Goal: Information Seeking & Learning: Learn about a topic

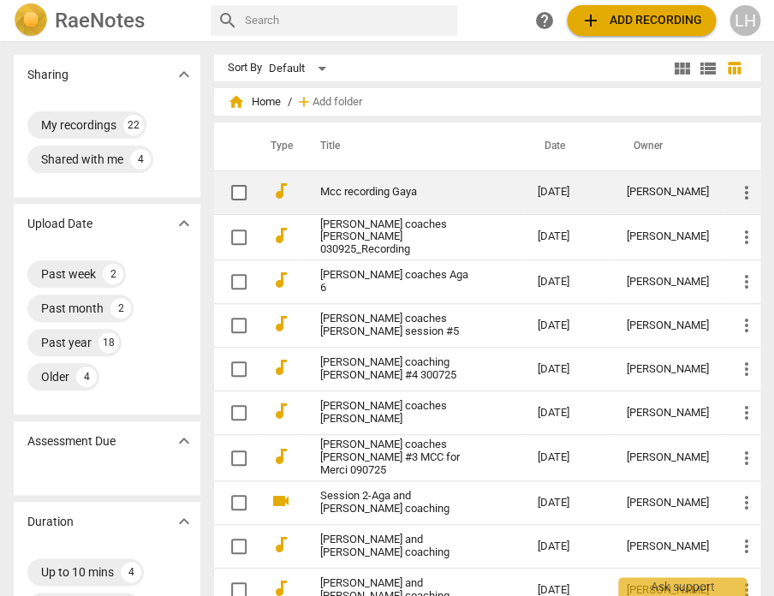
click at [404, 190] on link "Mcc recording Gaya" at bounding box center [398, 192] width 156 height 13
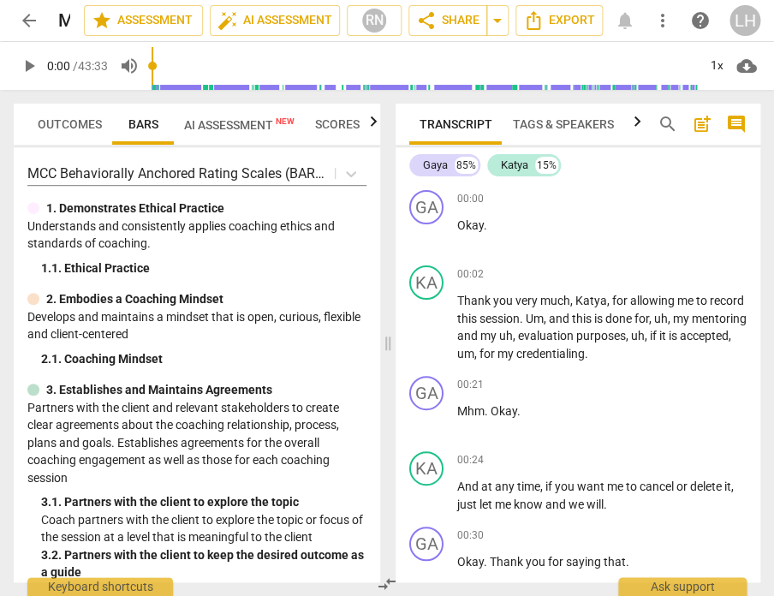
click at [352, 118] on span "Scores" at bounding box center [337, 124] width 45 height 14
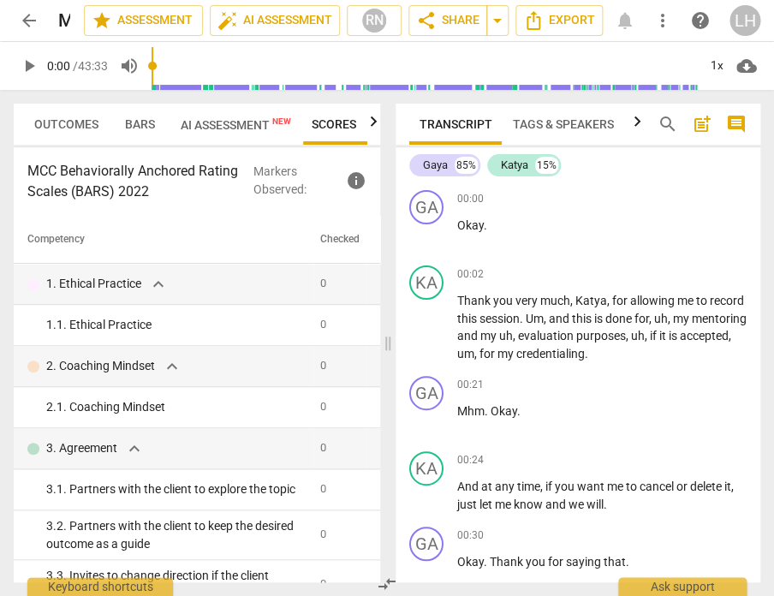
scroll to position [0, 5]
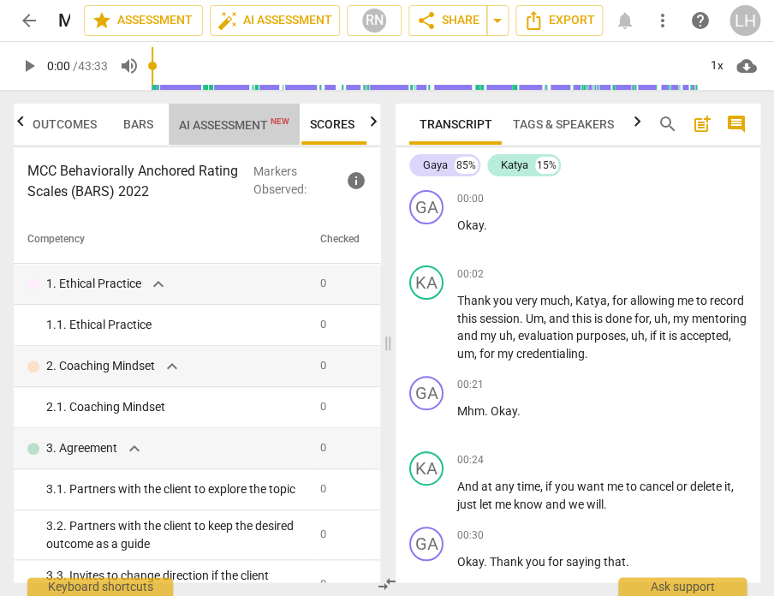
click at [232, 118] on span "AI Assessment New" at bounding box center [234, 125] width 110 height 14
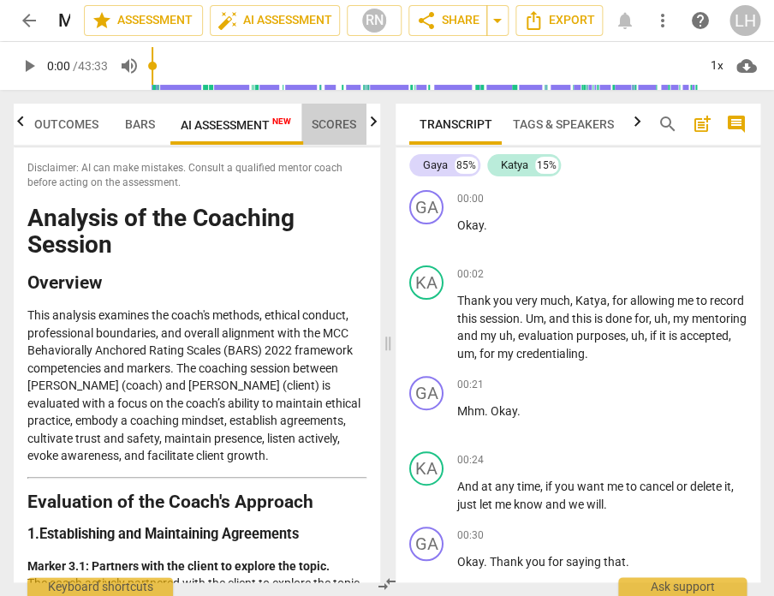
click at [315, 122] on span "Scores" at bounding box center [334, 124] width 45 height 14
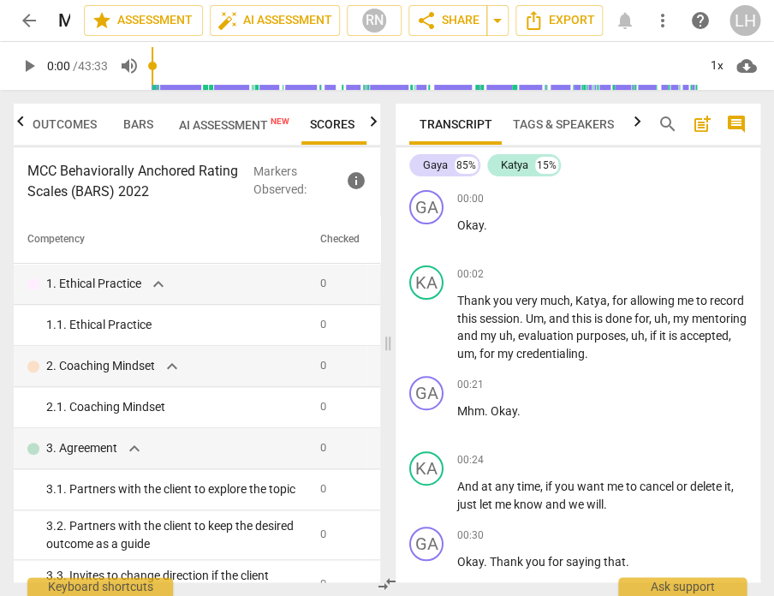
scroll to position [0, 6]
click at [350, 182] on span "info" at bounding box center [356, 180] width 21 height 21
click at [226, 125] on span "AI Assessment New" at bounding box center [234, 125] width 110 height 14
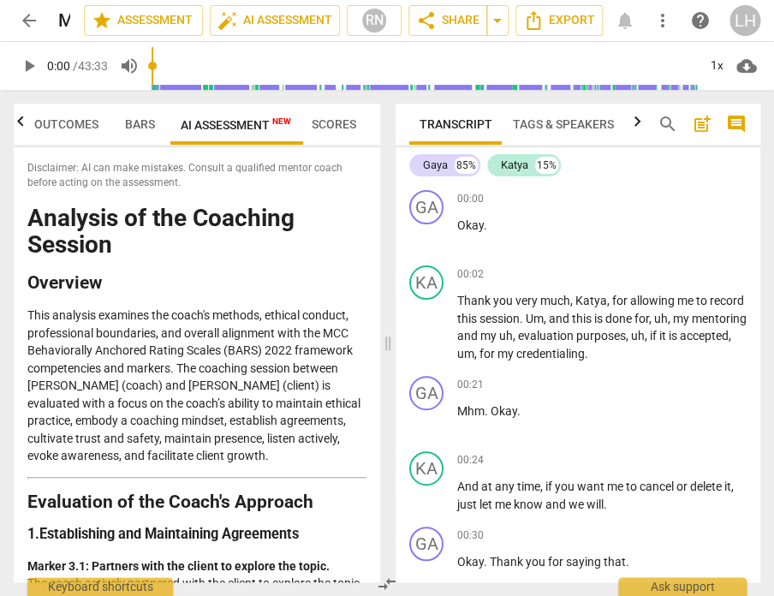
scroll to position [0, 0]
click at [58, 123] on span "Outcomes" at bounding box center [66, 124] width 64 height 14
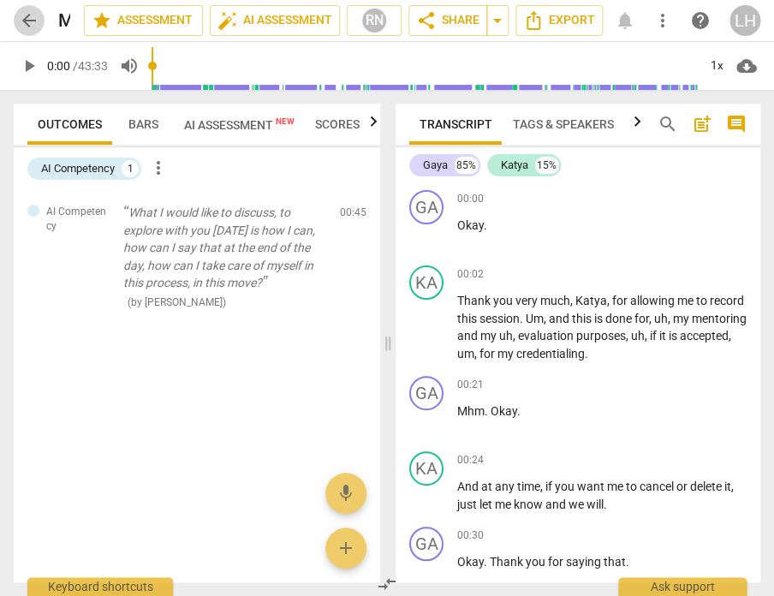
click at [31, 20] on span "arrow_back" at bounding box center [29, 20] width 21 height 21
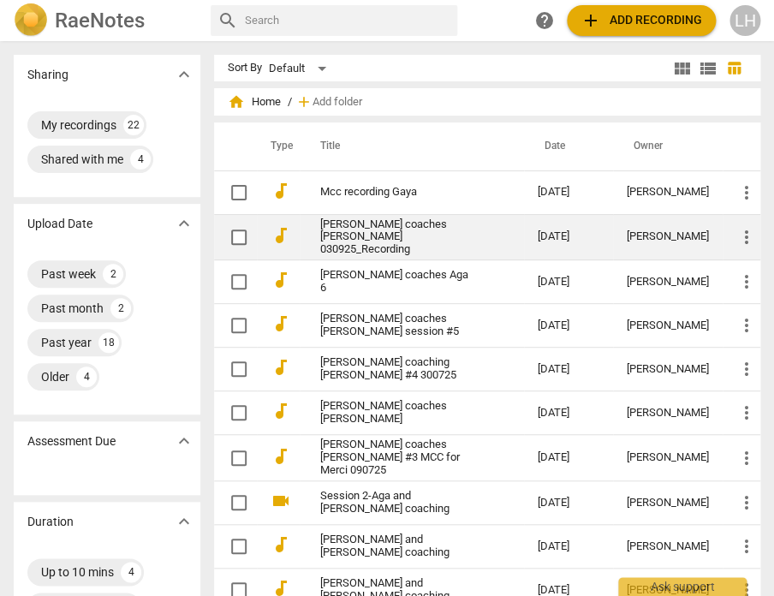
click at [377, 227] on link "[PERSON_NAME] coaches [PERSON_NAME] 030925_Recording" at bounding box center [398, 237] width 156 height 39
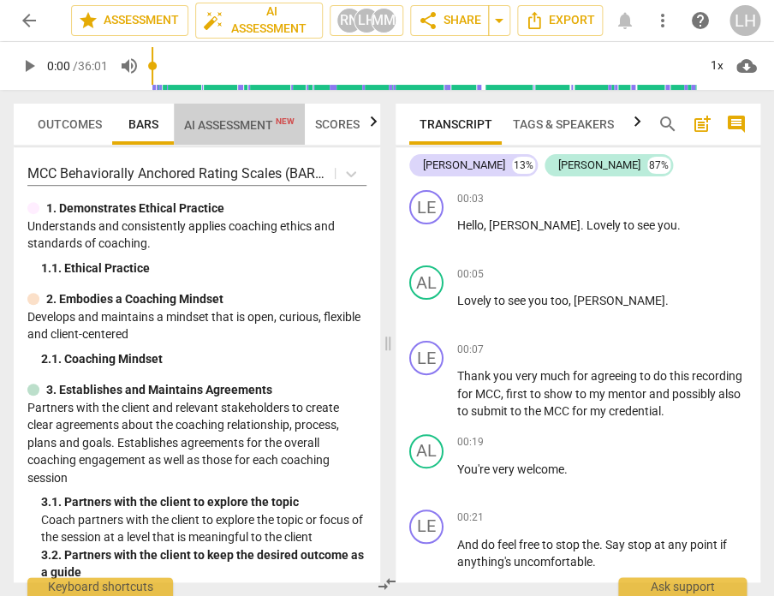
click at [246, 126] on span "AI Assessment New" at bounding box center [239, 125] width 110 height 14
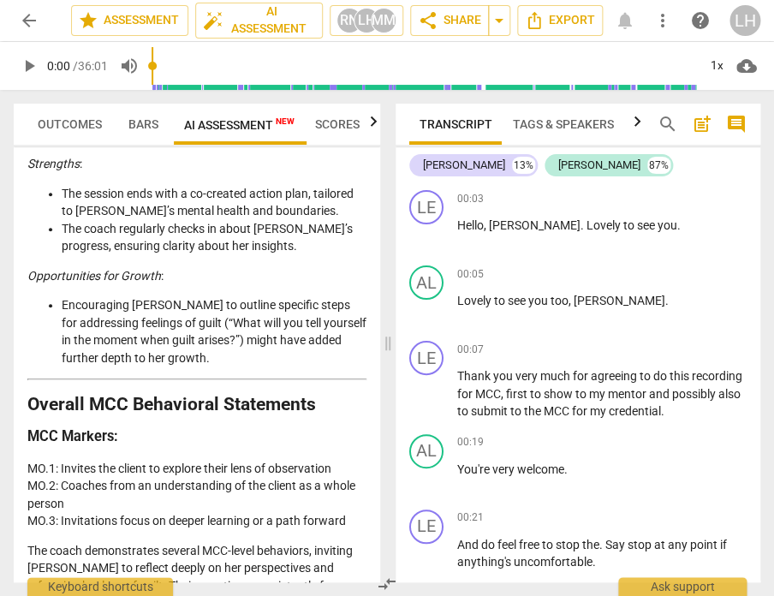
scroll to position [4313, 0]
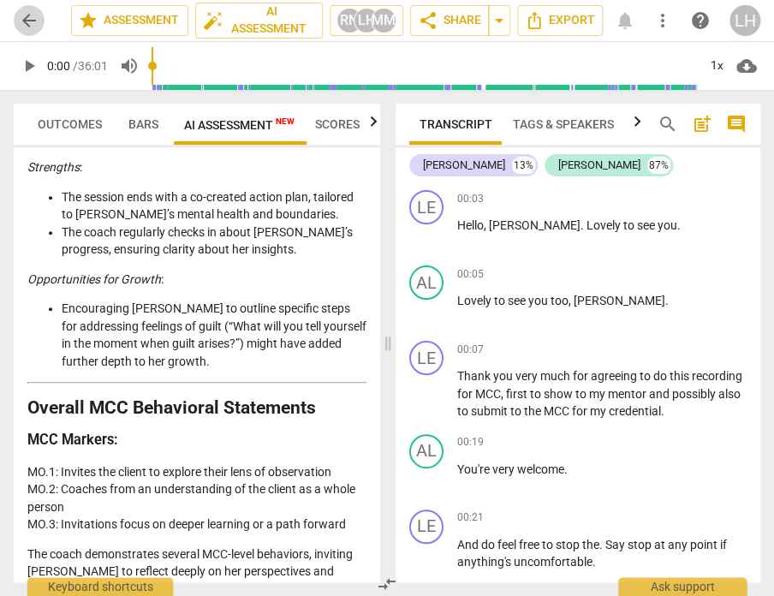
click at [36, 26] on span "arrow_back" at bounding box center [29, 20] width 21 height 21
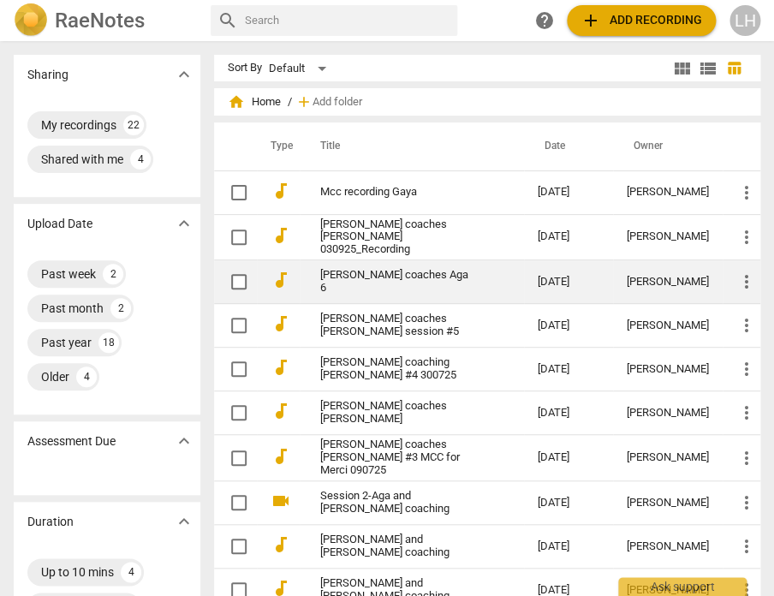
click at [364, 275] on link "[PERSON_NAME] coaches Aga 6" at bounding box center [398, 282] width 156 height 26
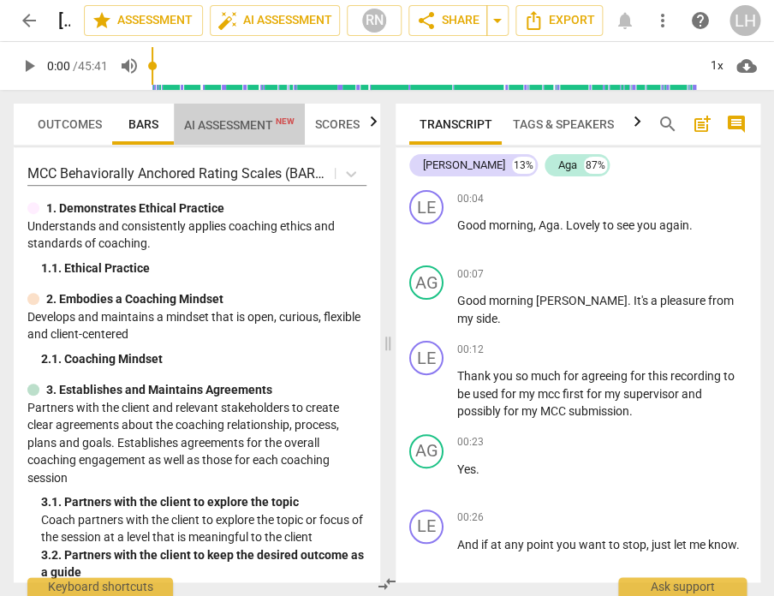
click at [230, 120] on span "AI Assessment New" at bounding box center [239, 125] width 110 height 14
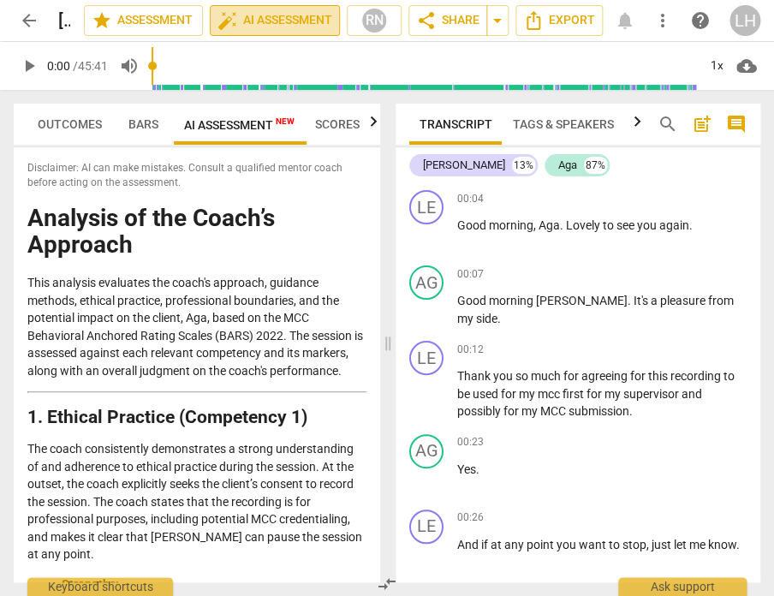
click at [274, 21] on span "auto_fix_high AI Assessment" at bounding box center [275, 20] width 115 height 21
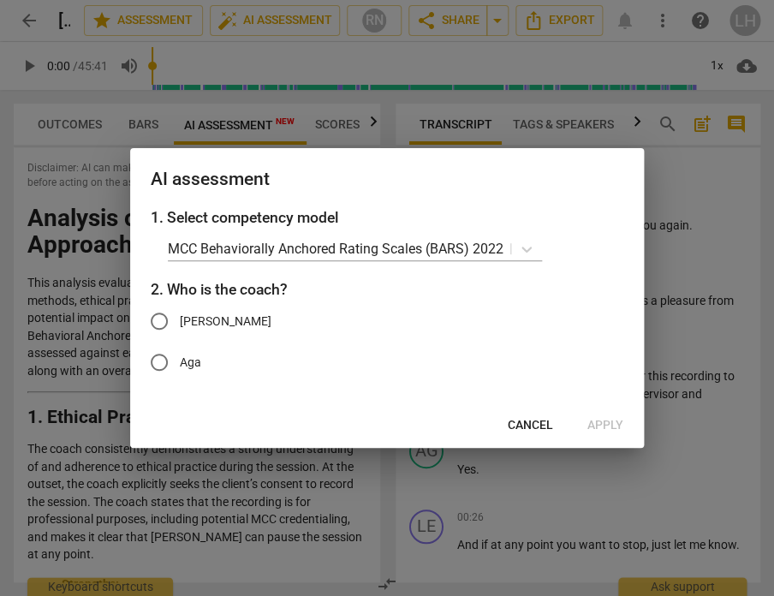
click at [27, 165] on div at bounding box center [387, 298] width 774 height 596
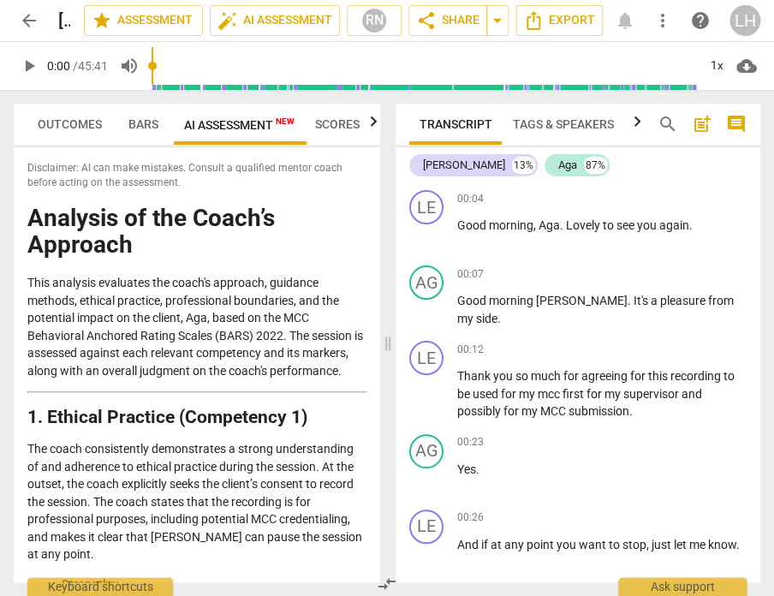
click at [34, 26] on span "arrow_back" at bounding box center [29, 20] width 21 height 21
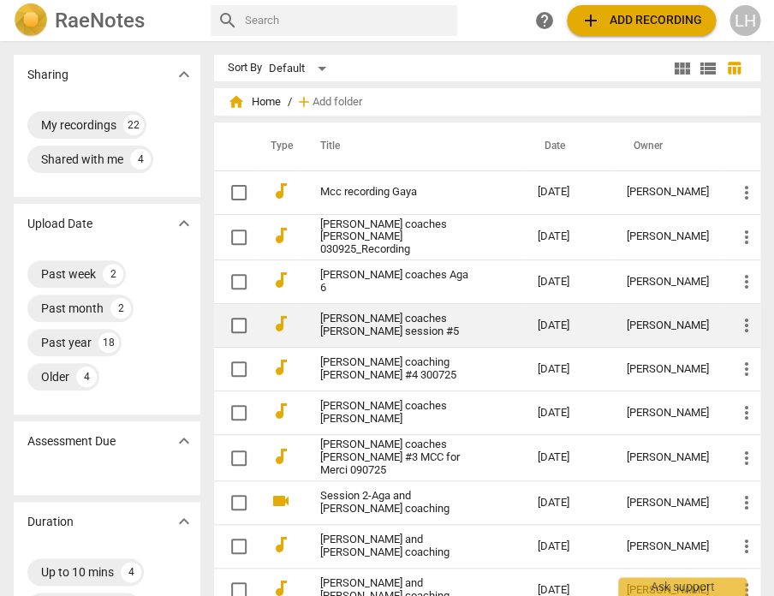
click at [511, 323] on td "[PERSON_NAME] coaches [PERSON_NAME] session #5" at bounding box center [412, 326] width 224 height 44
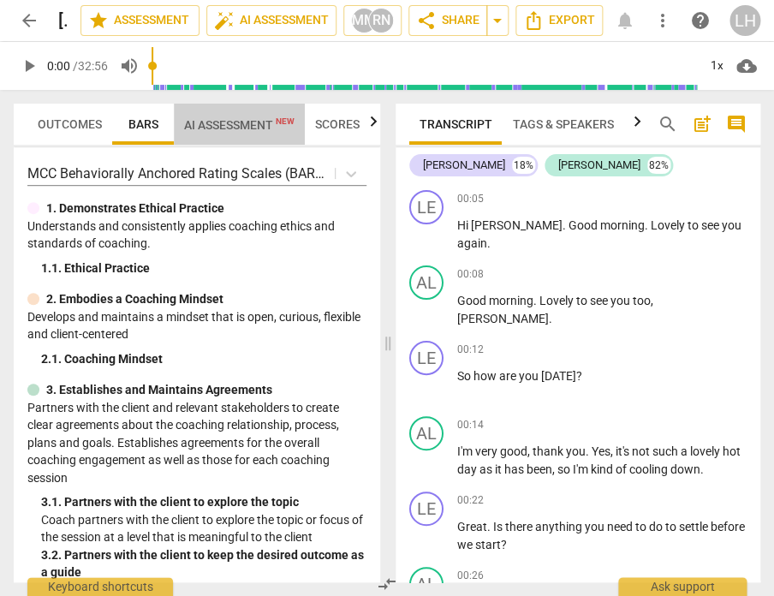
click at [257, 122] on span "AI Assessment New" at bounding box center [239, 125] width 110 height 14
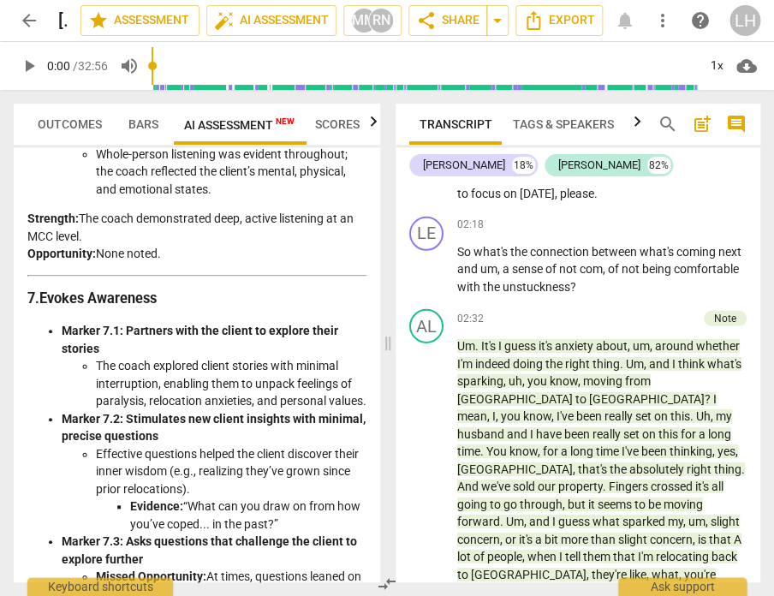
scroll to position [3281, 0]
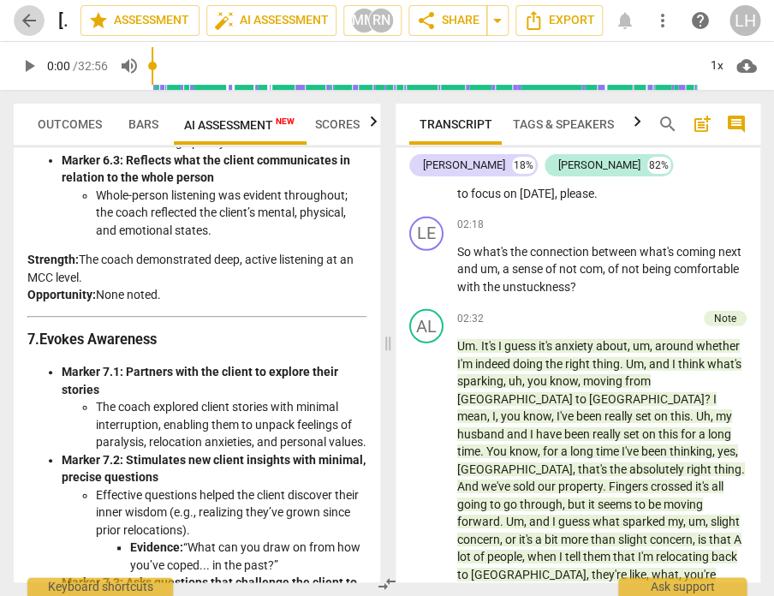
click at [37, 20] on span "arrow_back" at bounding box center [29, 20] width 21 height 21
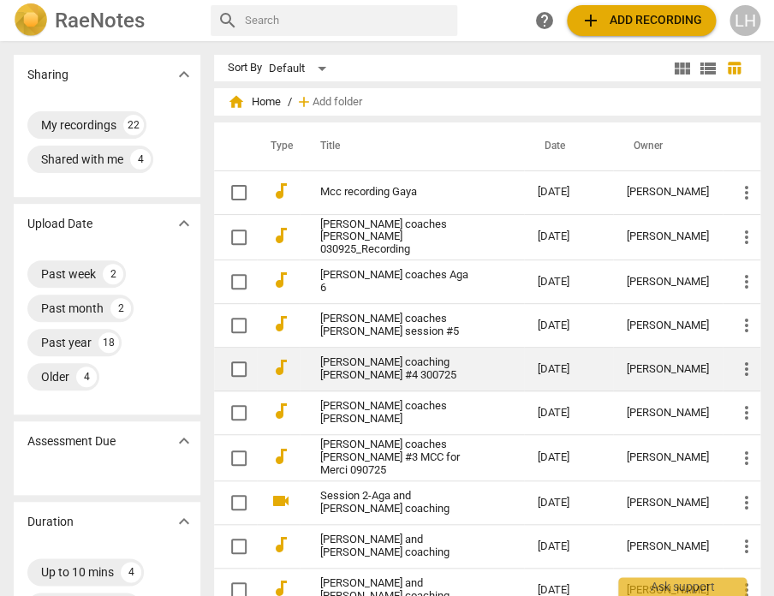
click at [410, 358] on link "[PERSON_NAME] coaching [PERSON_NAME] #4 300725" at bounding box center [398, 369] width 156 height 26
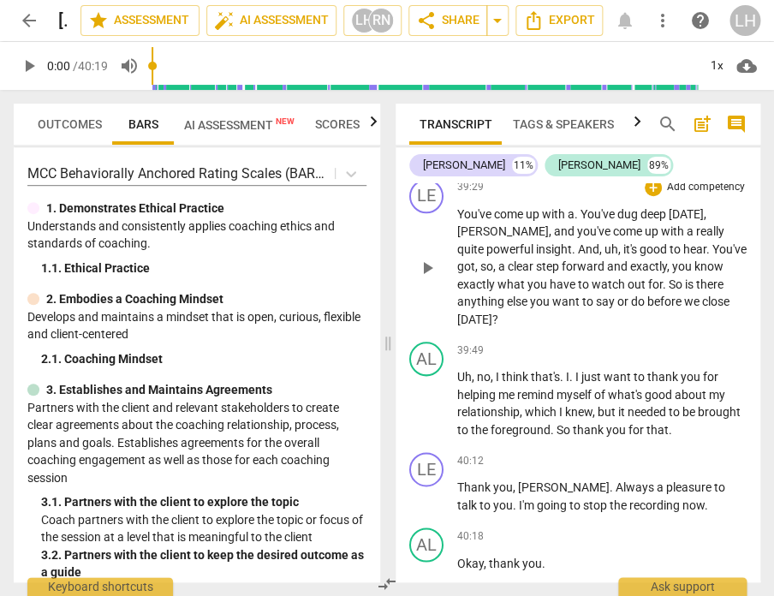
scroll to position [9261, 0]
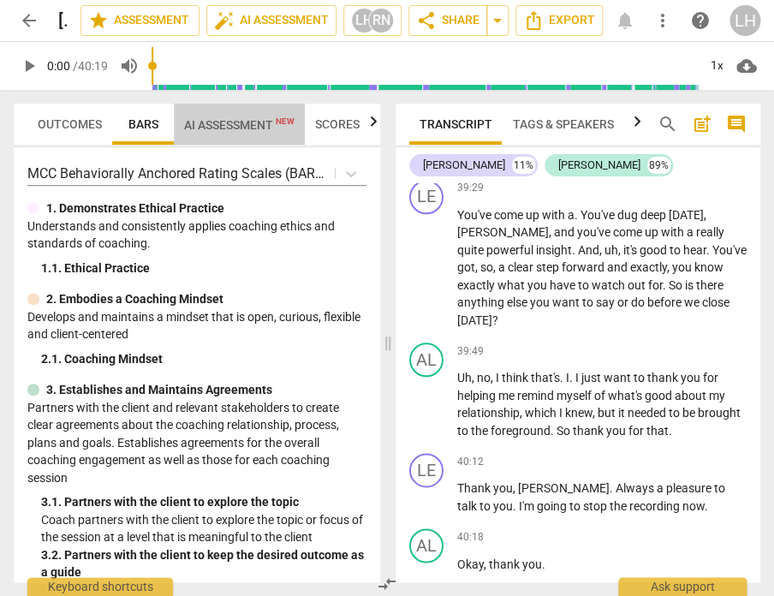
click at [240, 125] on span "AI Assessment New" at bounding box center [239, 125] width 110 height 14
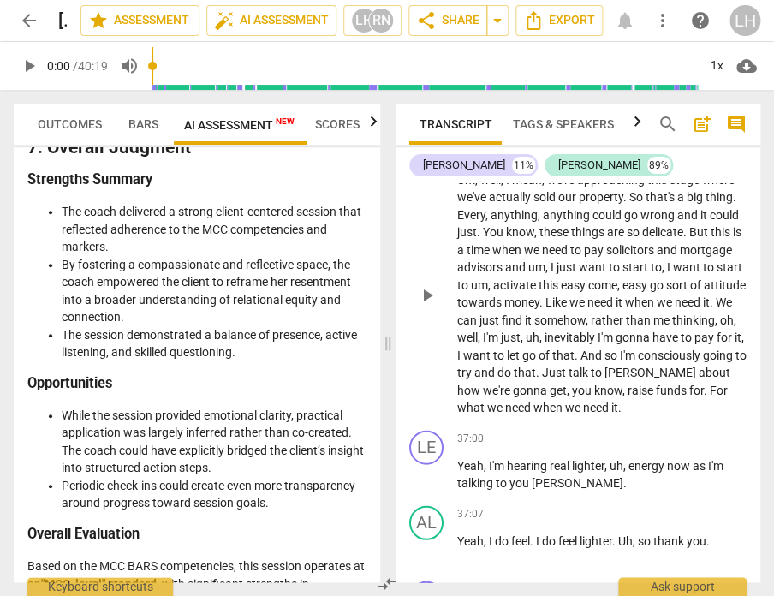
scroll to position [8188, 0]
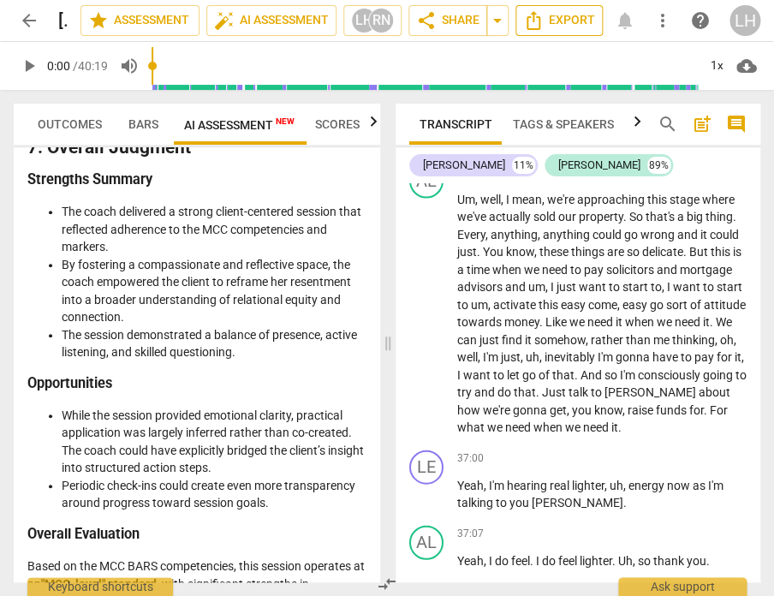
click at [566, 21] on span "Export" at bounding box center [559, 20] width 72 height 21
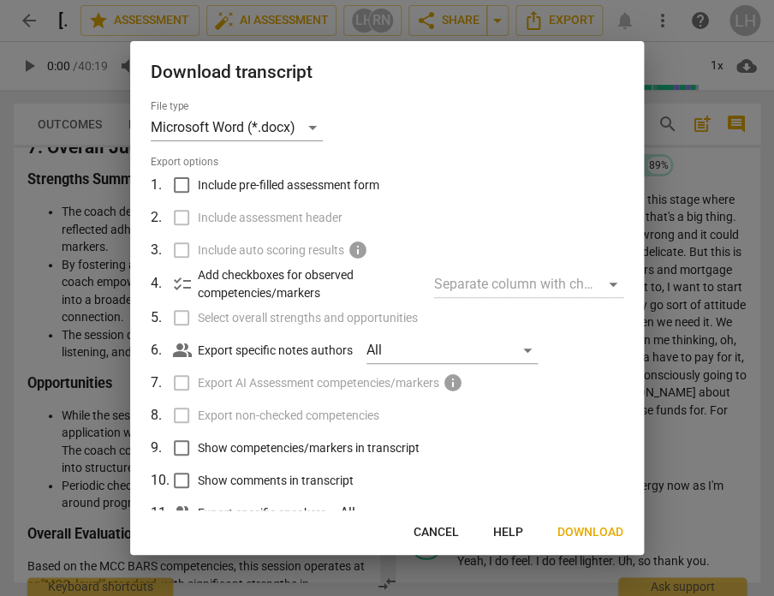
click at [748, 186] on div at bounding box center [387, 298] width 774 height 596
